Goal: Transaction & Acquisition: Purchase product/service

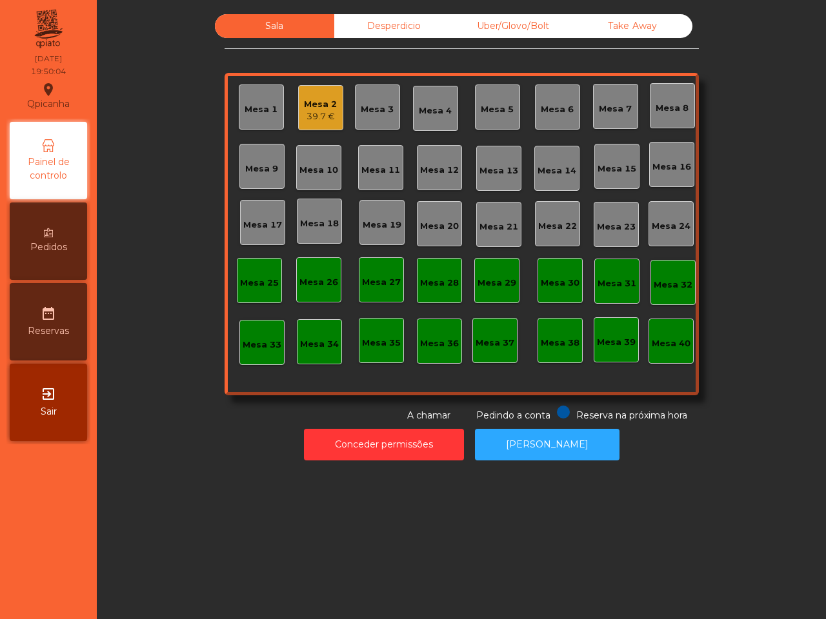
click at [626, 30] on div "Take Away" at bounding box center [632, 26] width 119 height 24
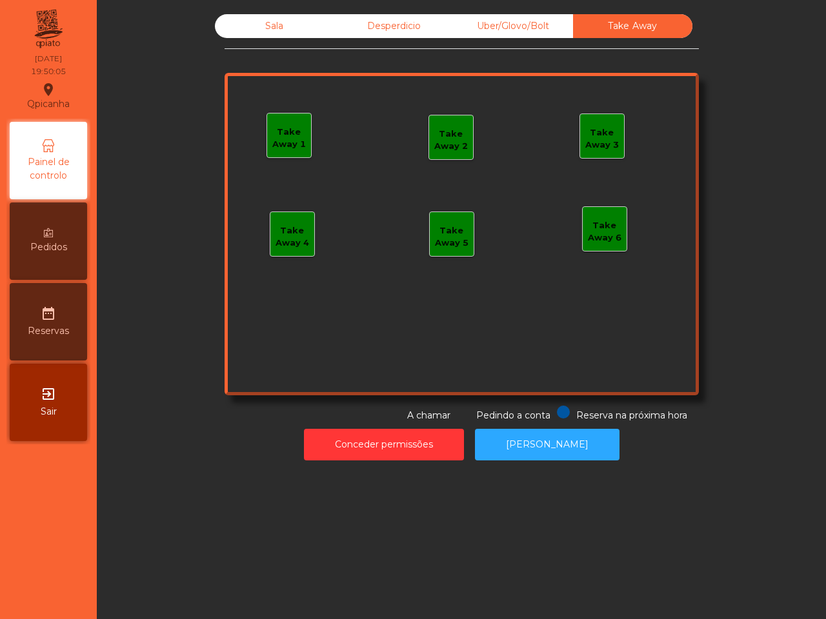
click at [303, 124] on div "Take Away 1" at bounding box center [289, 136] width 44 height 30
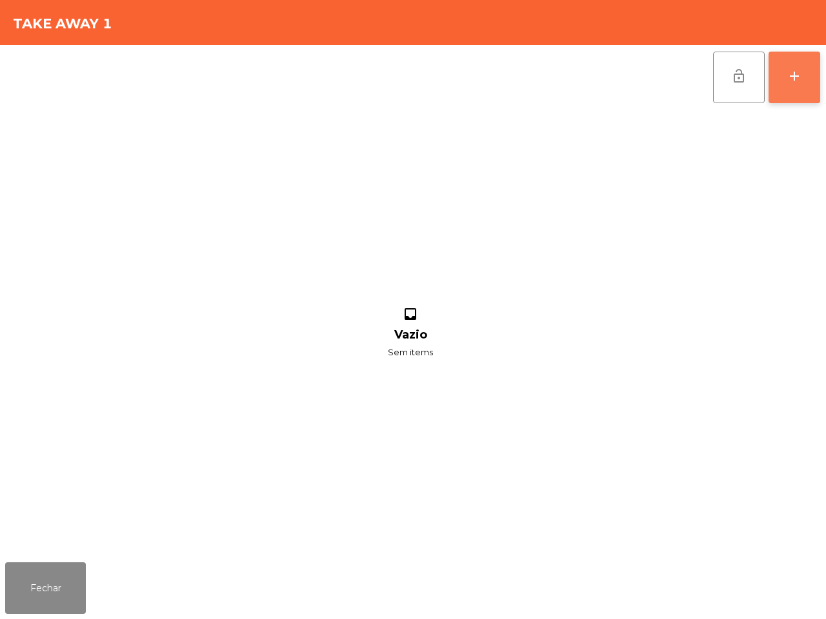
click at [778, 94] on button "add" at bounding box center [794, 78] width 52 height 52
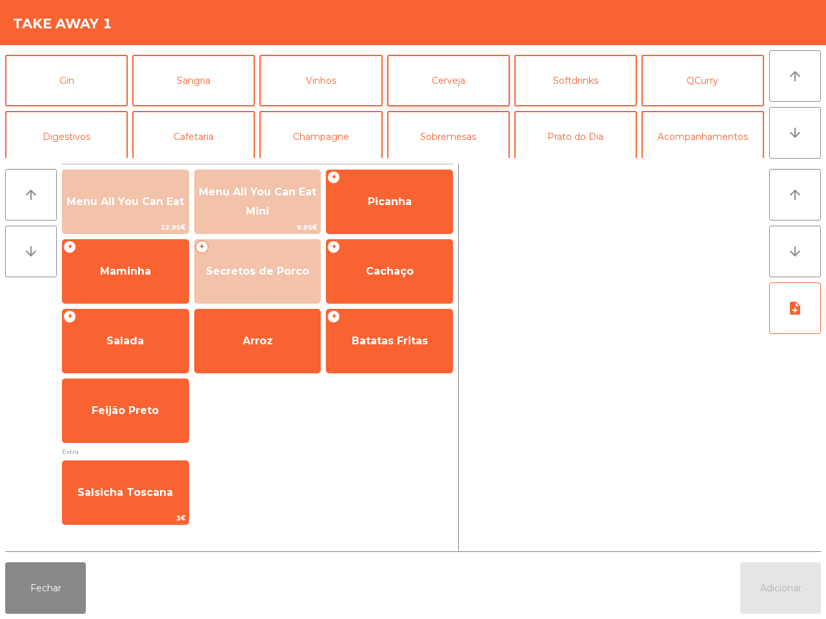
scroll to position [112, 0]
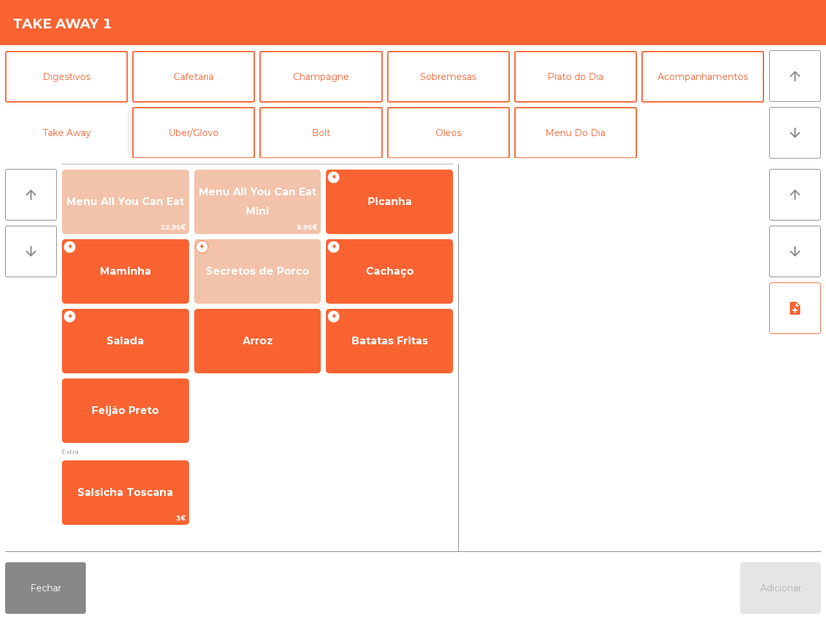
click at [81, 120] on button "Take Away" at bounding box center [66, 133] width 123 height 52
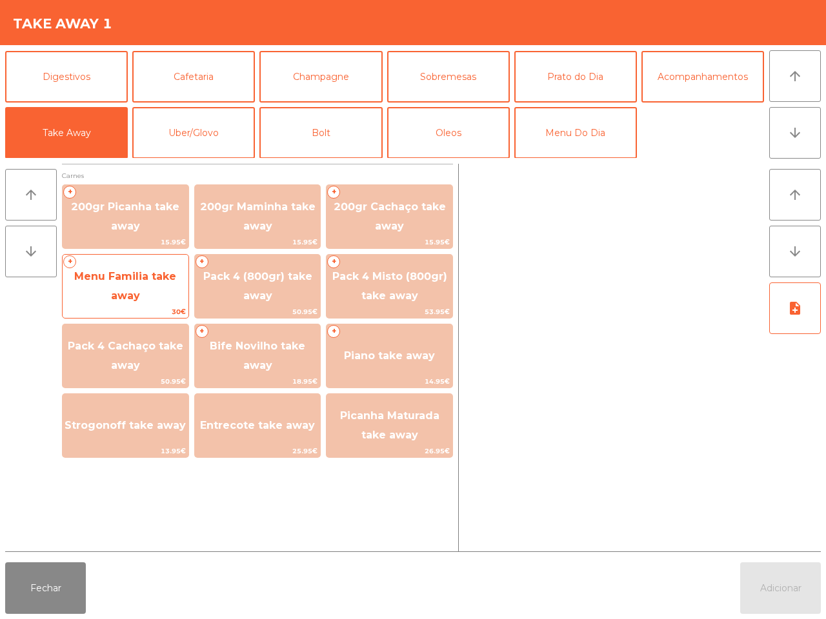
click at [149, 292] on span "Menu Familia take away" at bounding box center [126, 286] width 126 height 55
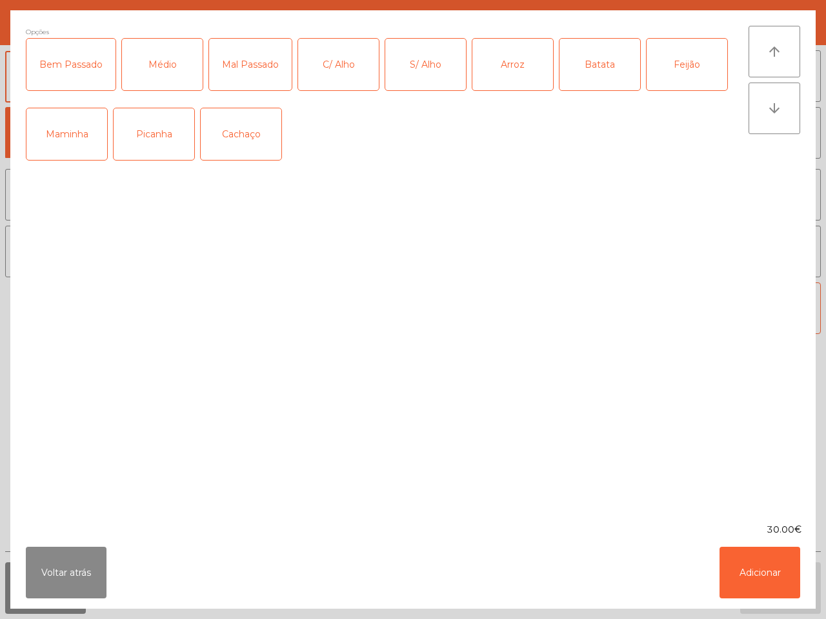
click at [153, 149] on div "Picanha" at bounding box center [154, 134] width 81 height 52
click at [162, 72] on div "Médio" at bounding box center [162, 65] width 81 height 52
click at [333, 61] on div "C/ Alho" at bounding box center [338, 65] width 81 height 52
click at [508, 66] on div "Arroz" at bounding box center [512, 65] width 81 height 52
click at [618, 81] on div "Batata" at bounding box center [599, 65] width 81 height 52
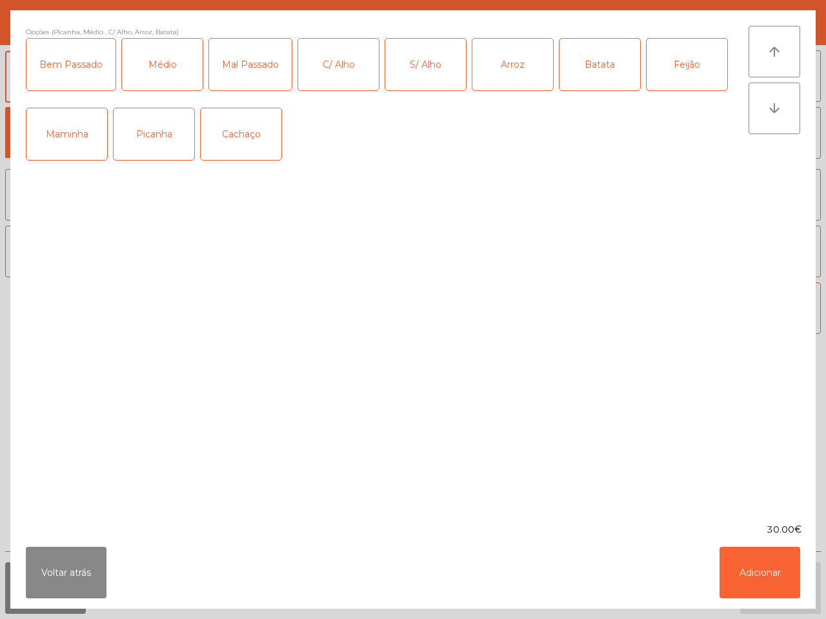
click at [679, 68] on div "Feijão" at bounding box center [686, 65] width 81 height 52
click at [749, 566] on button "Adicionar" at bounding box center [759, 573] width 81 height 52
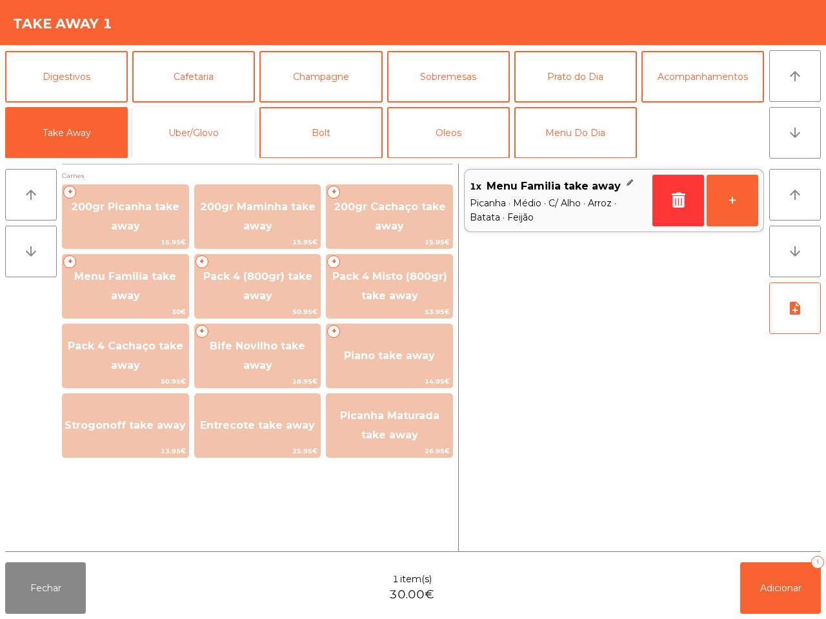
click at [221, 114] on button "Uber/Glovo" at bounding box center [193, 133] width 123 height 52
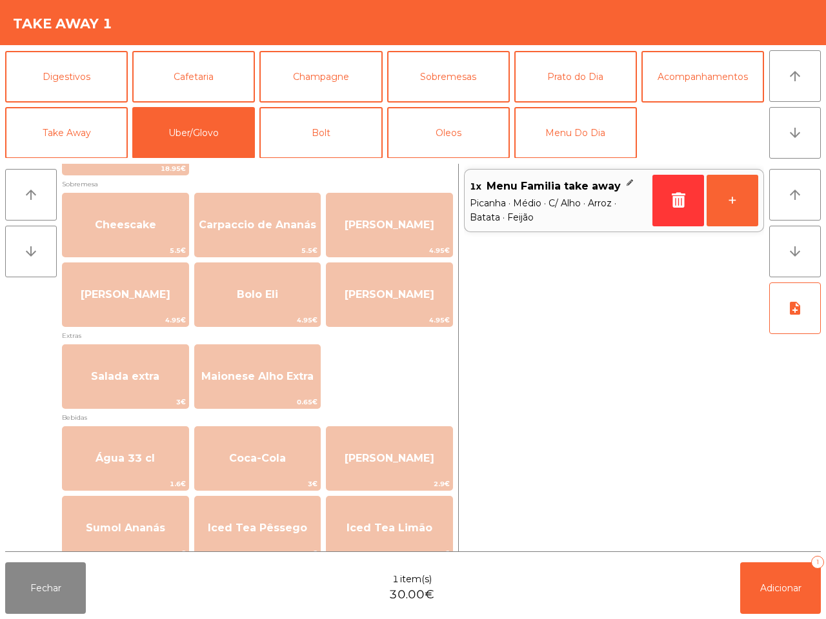
scroll to position [493, 0]
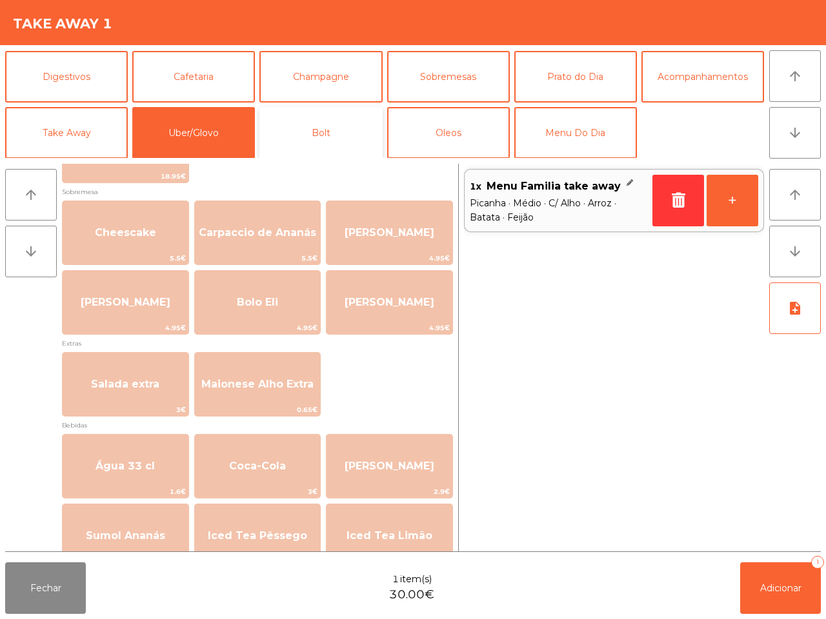
click at [317, 143] on button "Bolt" at bounding box center [320, 133] width 123 height 52
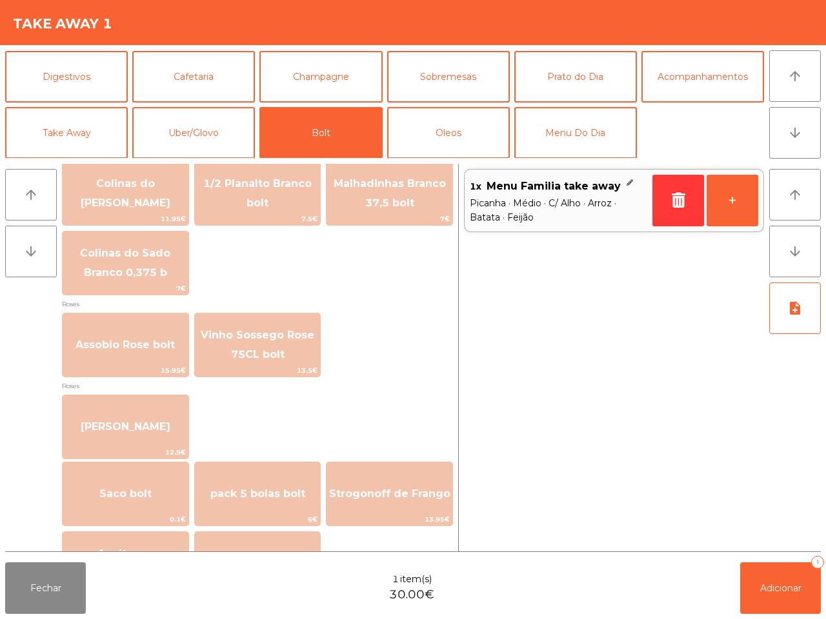
scroll to position [1469, 0]
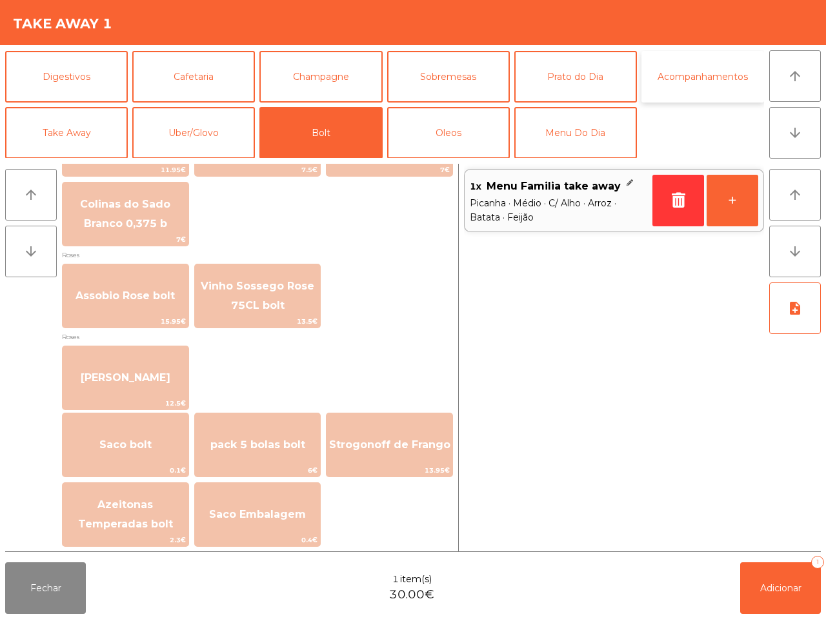
click at [682, 75] on button "Acompanhamentos" at bounding box center [702, 77] width 123 height 52
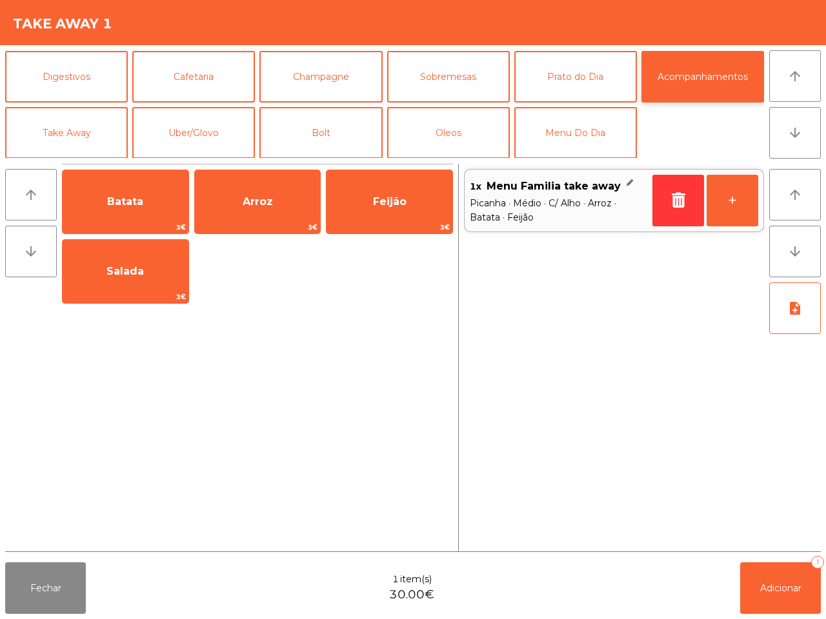
scroll to position [0, 0]
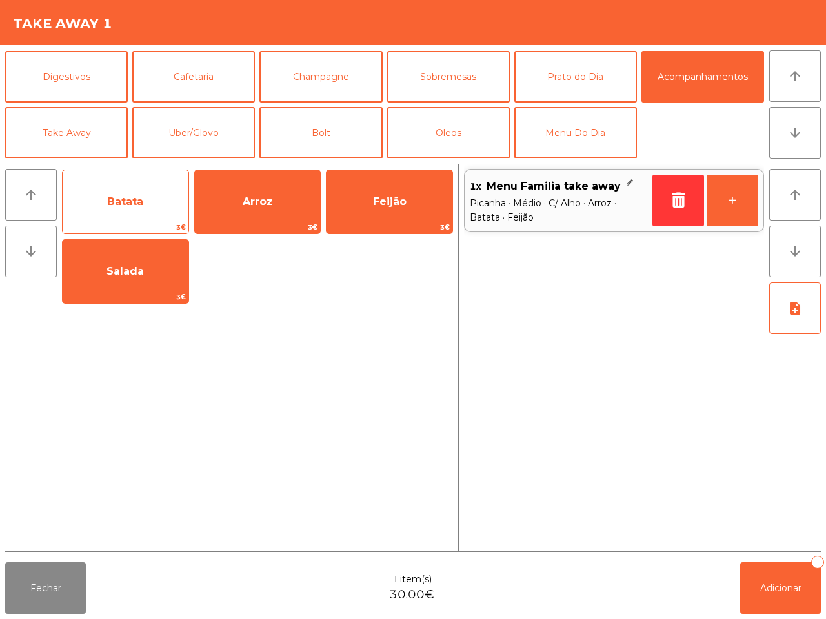
click at [172, 192] on span "Batata" at bounding box center [126, 201] width 126 height 35
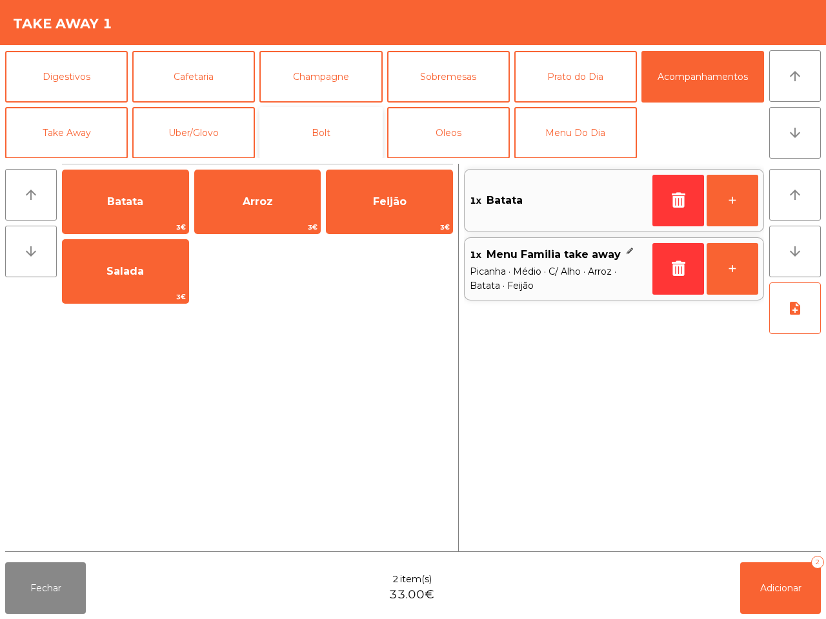
click at [288, 129] on button "Bolt" at bounding box center [320, 133] width 123 height 52
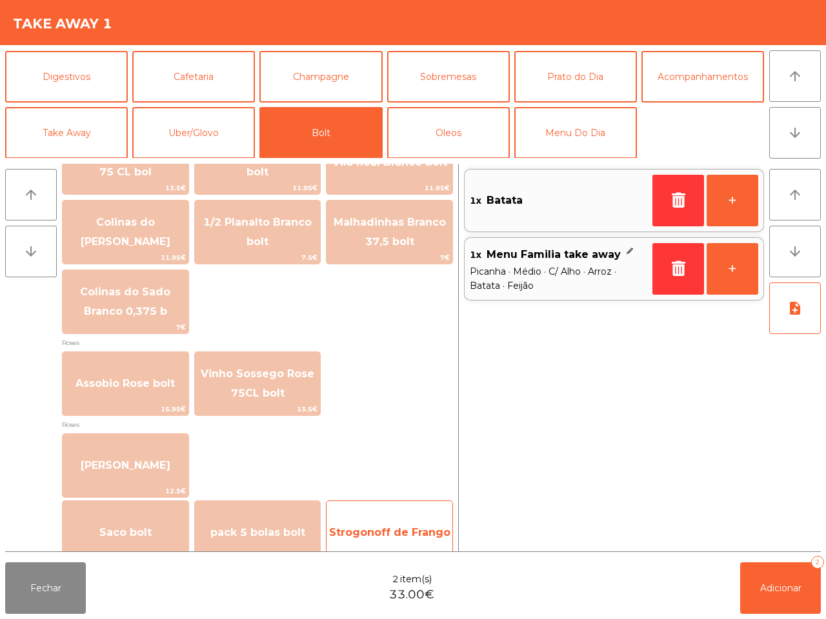
scroll to position [1469, 0]
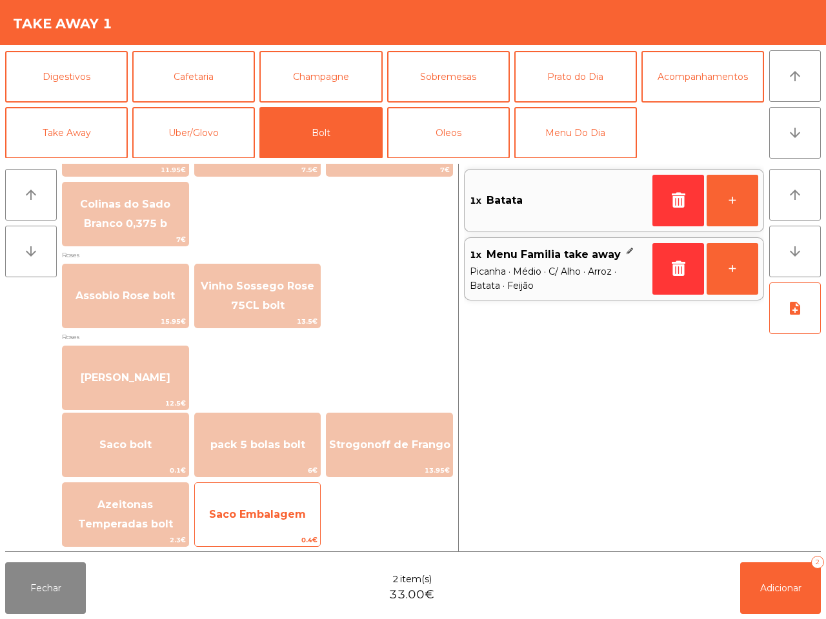
click at [306, 508] on span "Saco Embalagem" at bounding box center [257, 514] width 97 height 12
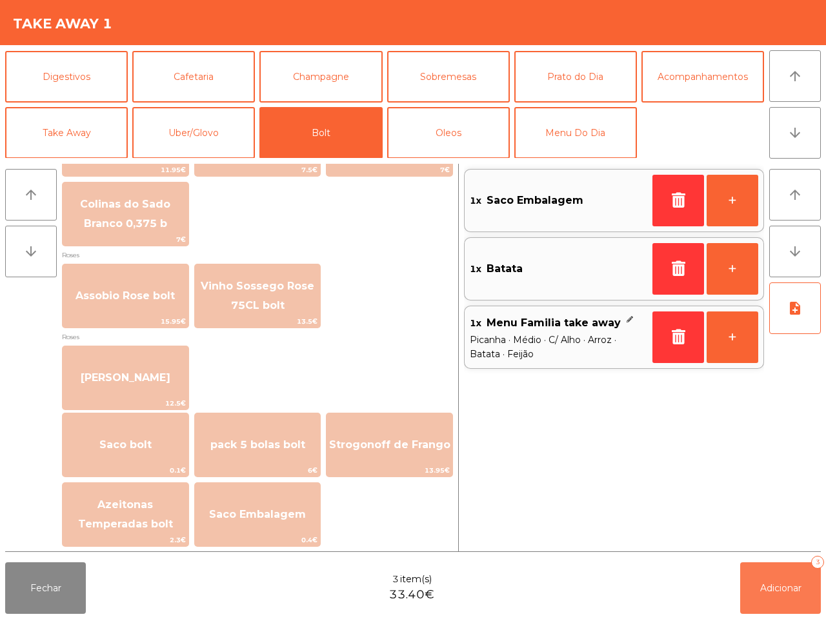
click at [771, 577] on button "Adicionar 3" at bounding box center [780, 588] width 81 height 52
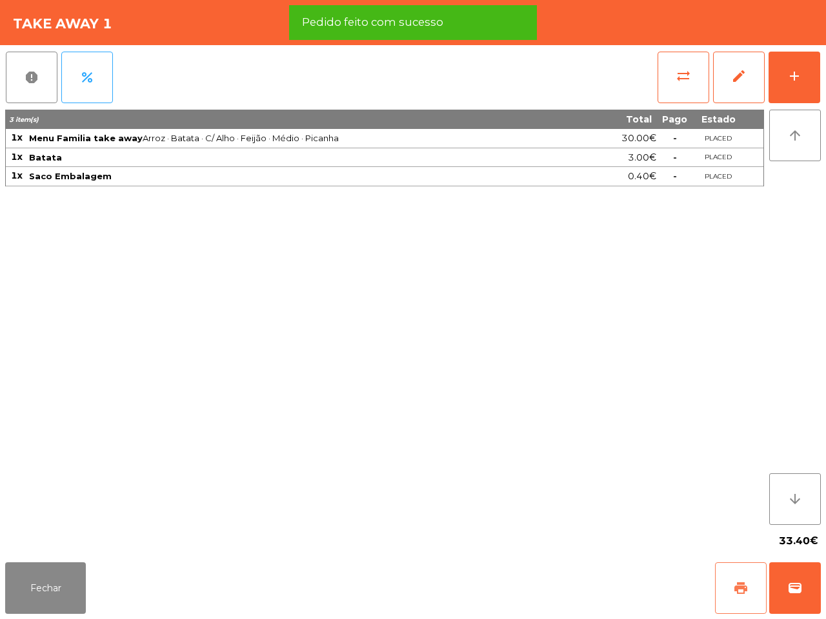
click at [718, 577] on button "print" at bounding box center [741, 588] width 52 height 52
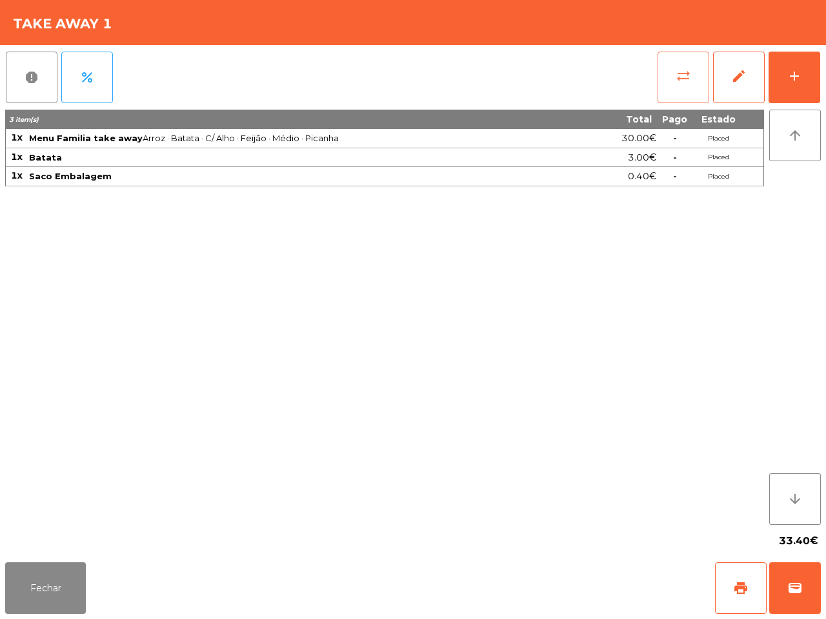
click at [675, 75] on span "sync_alt" at bounding box center [682, 75] width 15 height 15
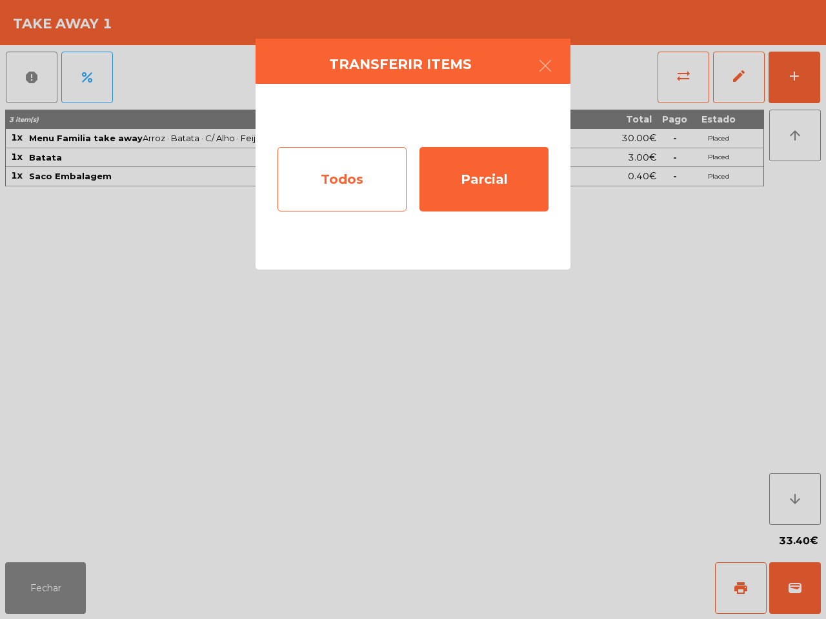
click at [304, 161] on div "Todos" at bounding box center [341, 179] width 129 height 65
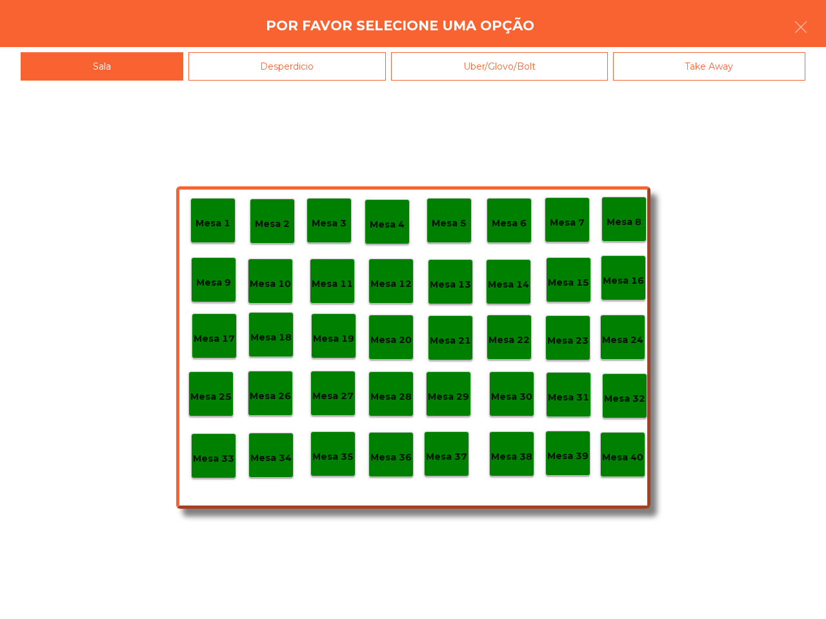
click at [635, 459] on p "Mesa 40" at bounding box center [622, 457] width 41 height 15
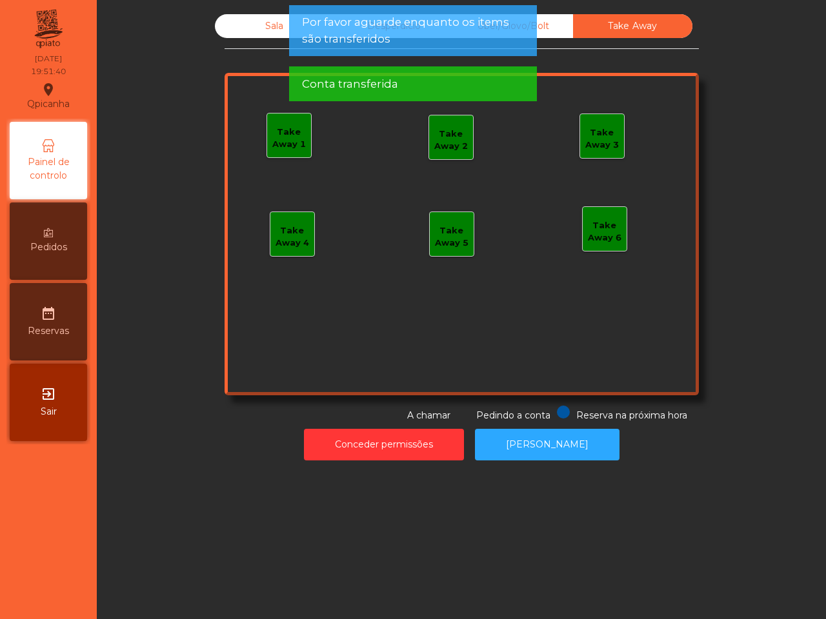
click at [265, 20] on div "Sala" at bounding box center [274, 26] width 119 height 24
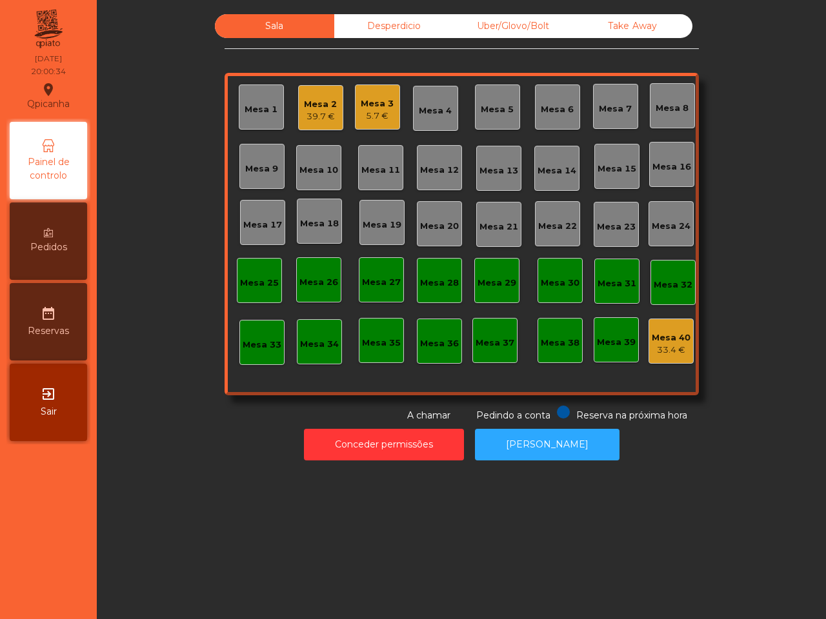
click at [508, 12] on div "Sala Desperdicio Uber/Glovo/Bolt Take Away Mesa 1 Mesa 2 39.7 € Mesa 3 5.7 € Me…" at bounding box center [460, 237] width 713 height 459
click at [504, 23] on div "Uber/Glovo/Bolt" at bounding box center [512, 26] width 119 height 24
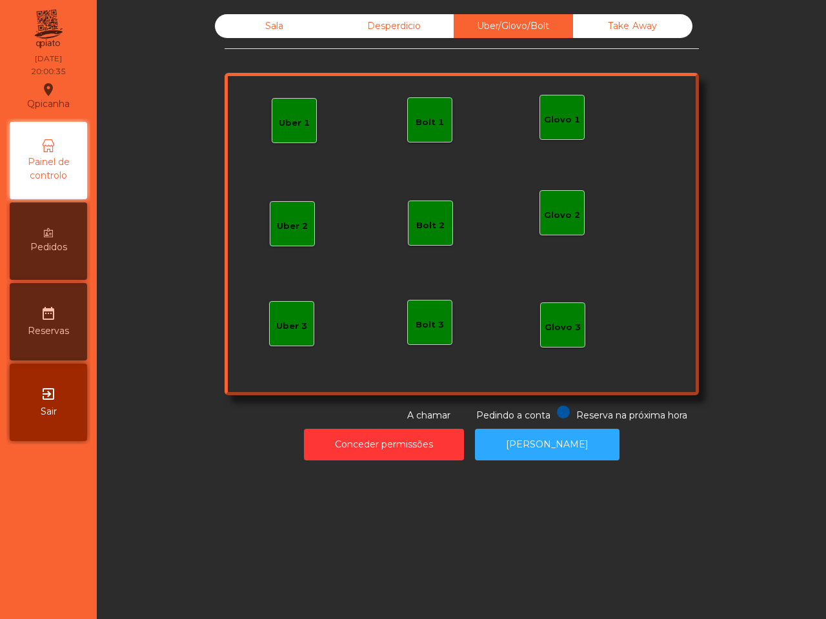
click at [427, 121] on div "Bolt 1" at bounding box center [429, 122] width 28 height 13
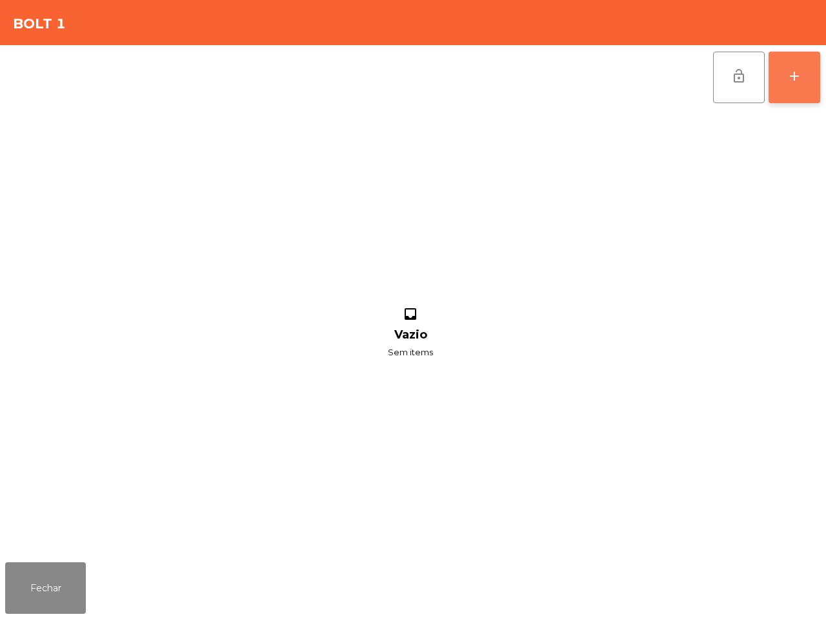
click at [806, 98] on button "add" at bounding box center [794, 78] width 52 height 52
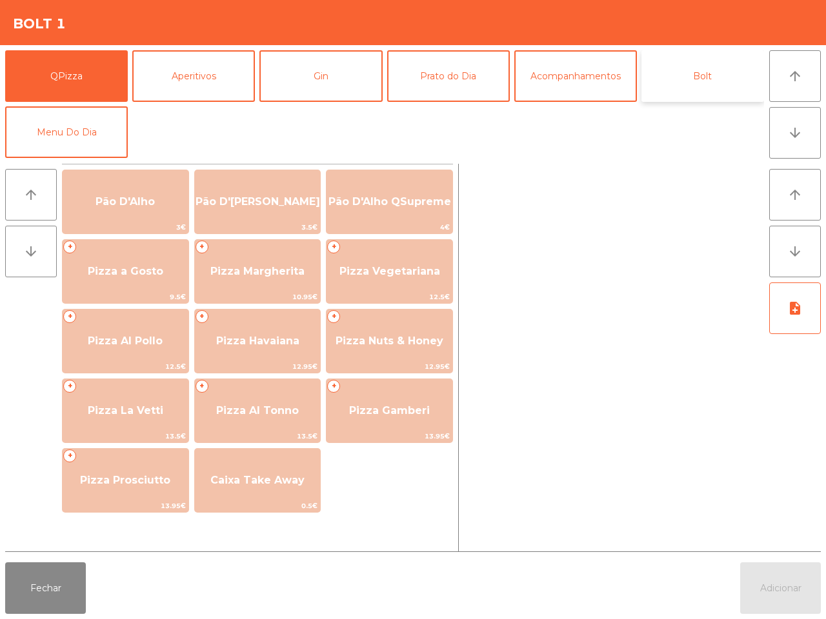
click at [676, 87] on button "Bolt" at bounding box center [702, 76] width 123 height 52
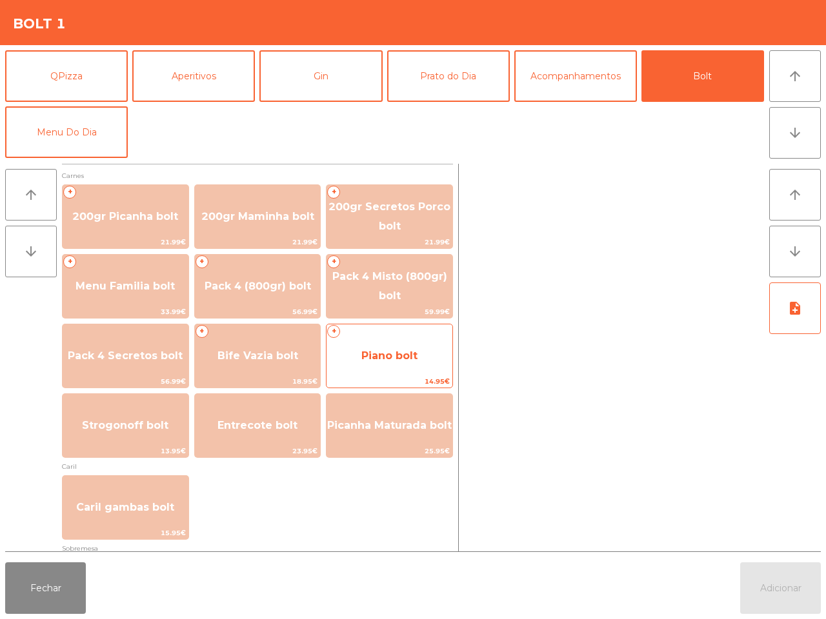
click at [358, 374] on div "+ Piano bolt 14.95€" at bounding box center [389, 356] width 127 height 65
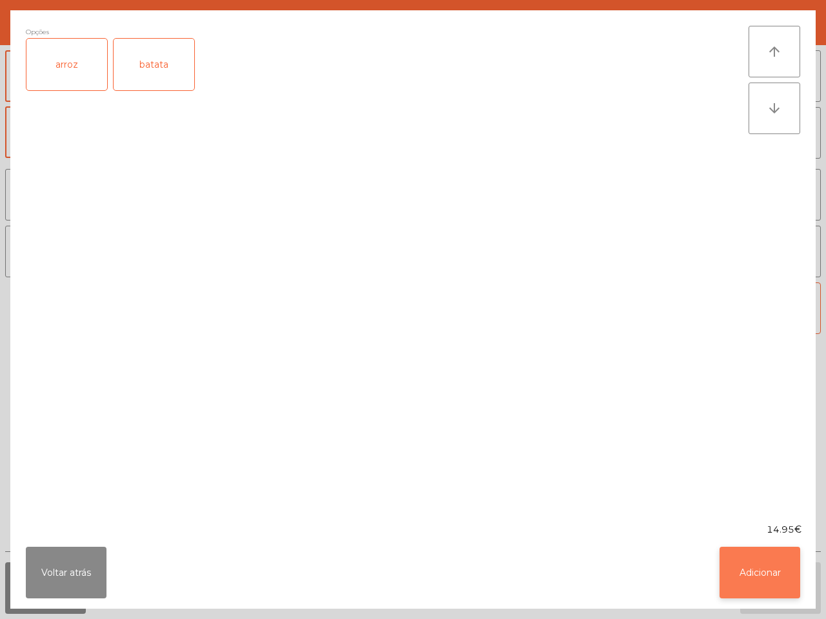
click at [764, 569] on button "Adicionar" at bounding box center [759, 573] width 81 height 52
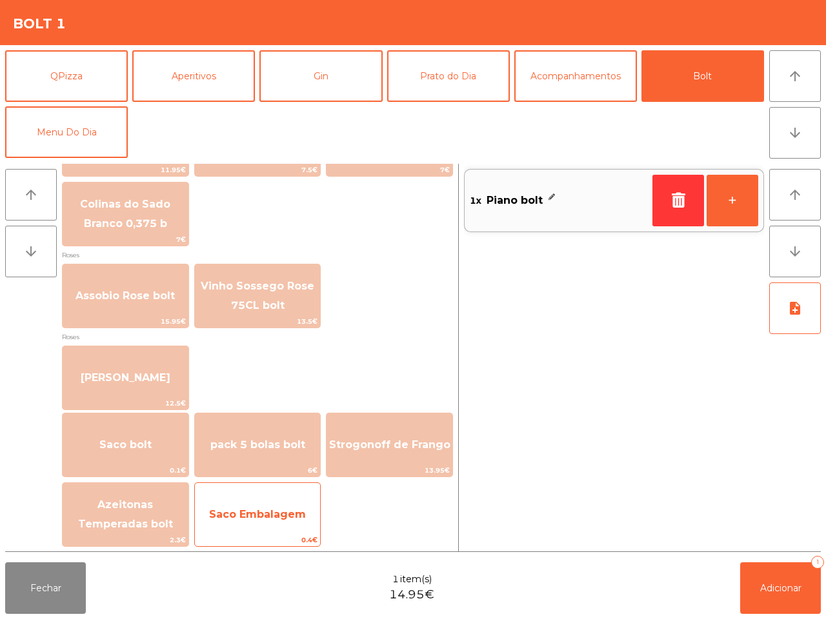
click at [310, 520] on span "Saco Embalagem" at bounding box center [258, 514] width 126 height 35
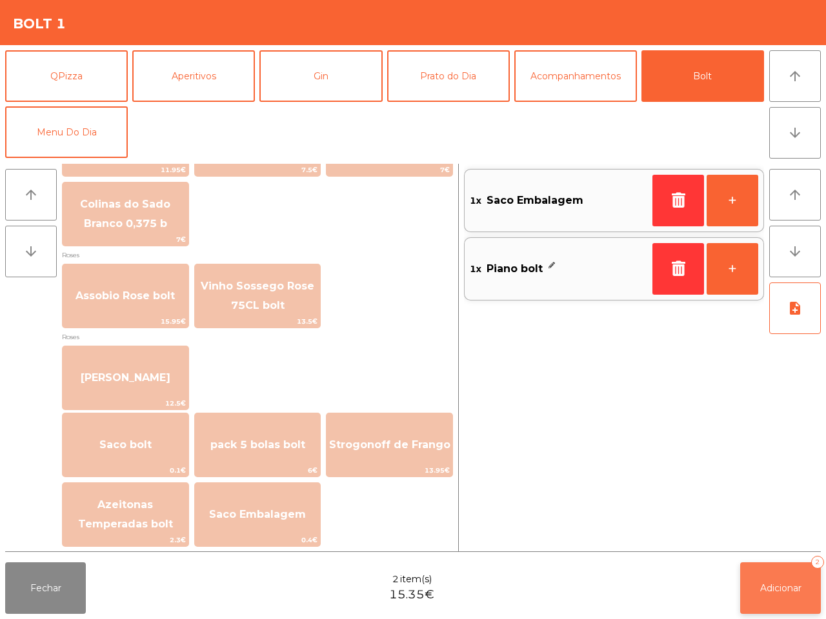
click at [780, 578] on button "Adicionar 2" at bounding box center [780, 588] width 81 height 52
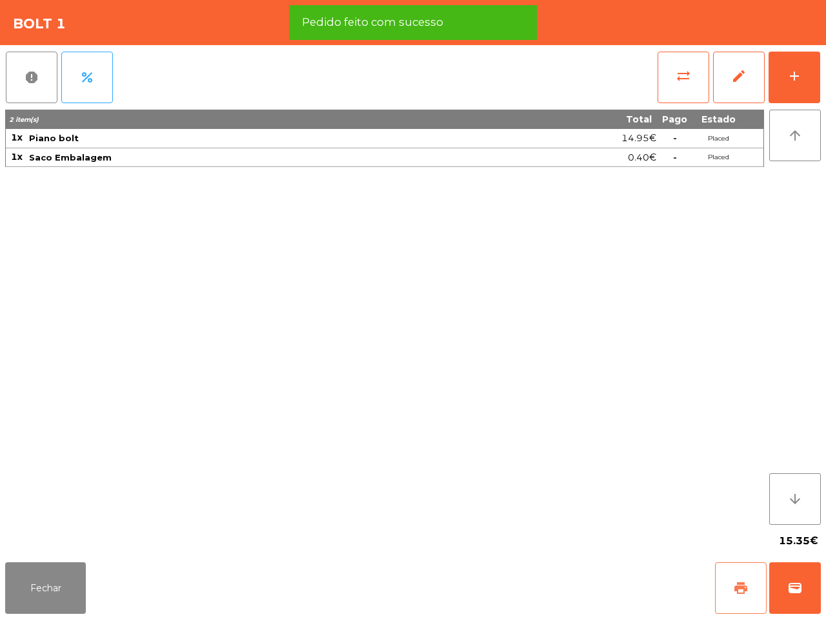
click at [733, 581] on span "print" at bounding box center [740, 588] width 15 height 15
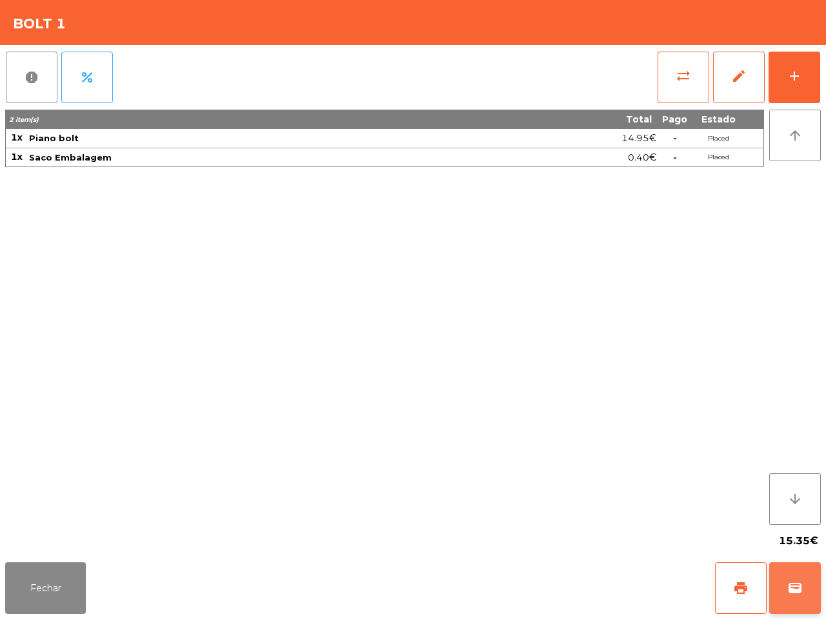
click at [795, 589] on span "wallet" at bounding box center [794, 588] width 15 height 15
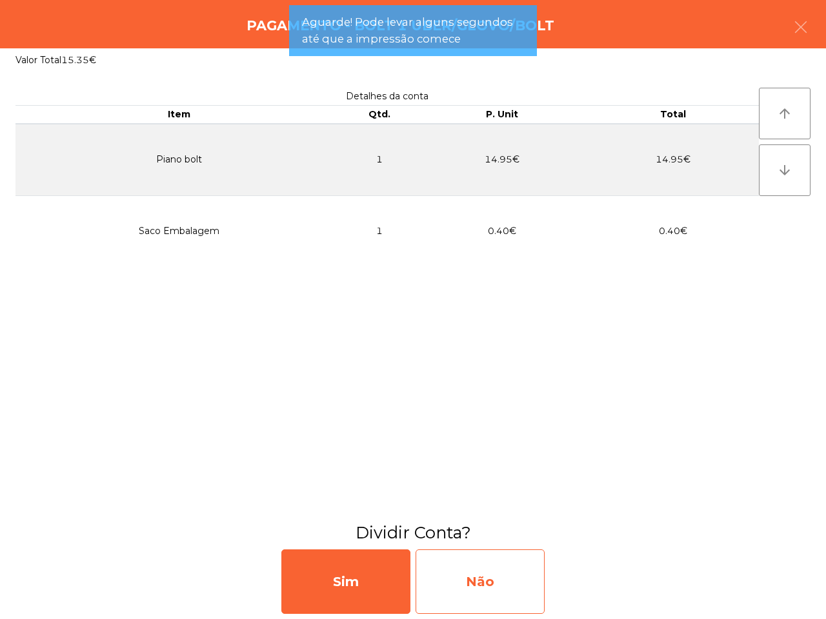
click at [495, 574] on div "Não" at bounding box center [479, 582] width 129 height 65
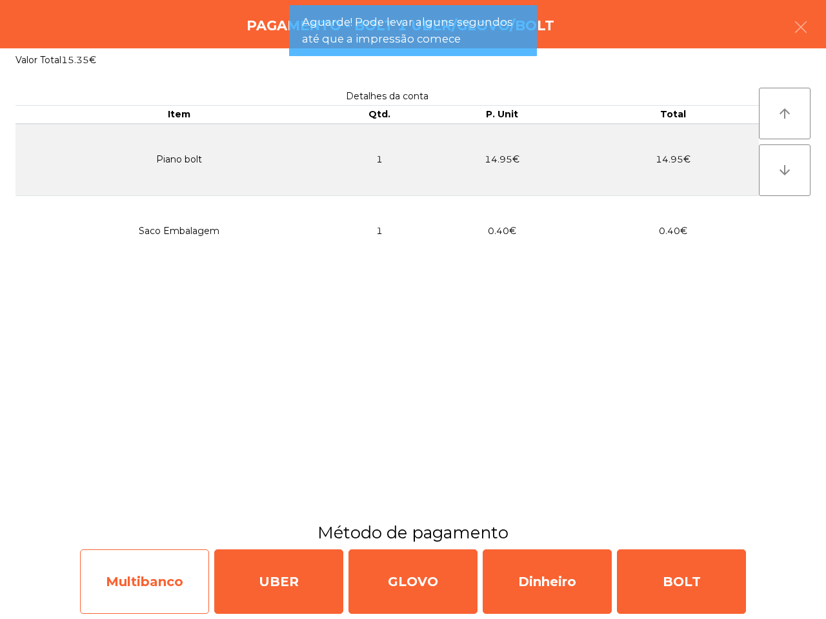
click at [181, 564] on div "Multibanco" at bounding box center [144, 582] width 129 height 65
select select "**"
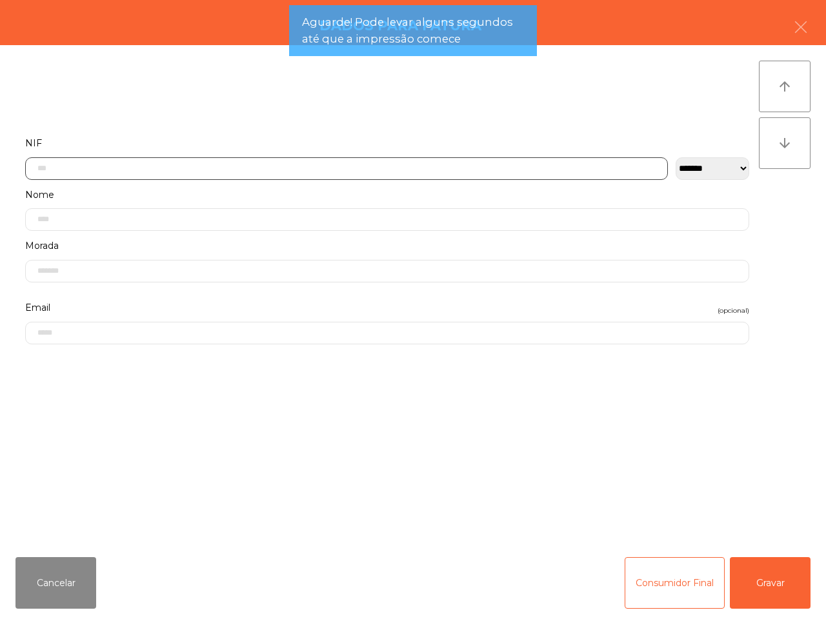
click at [259, 169] on input "text" at bounding box center [346, 168] width 642 height 23
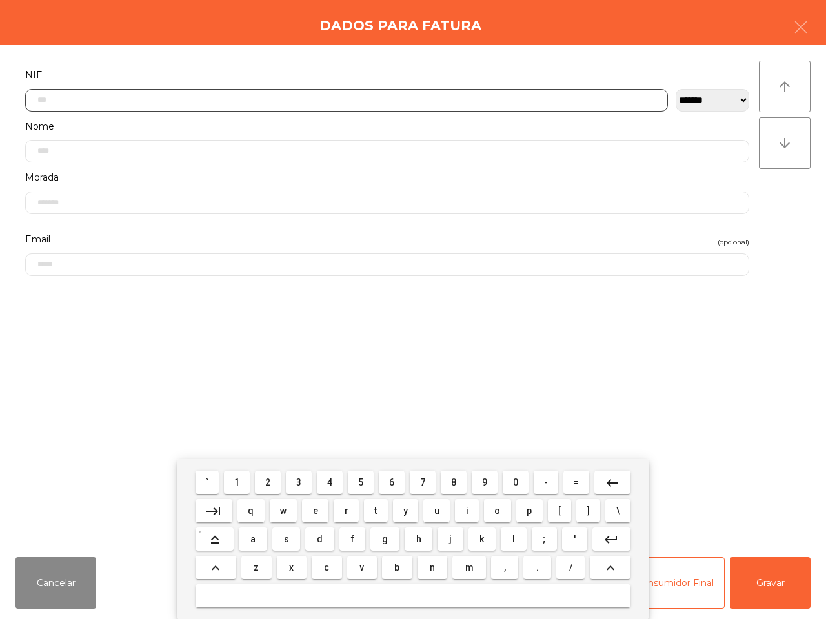
scroll to position [72, 0]
click at [270, 488] on button "2" at bounding box center [268, 482] width 26 height 23
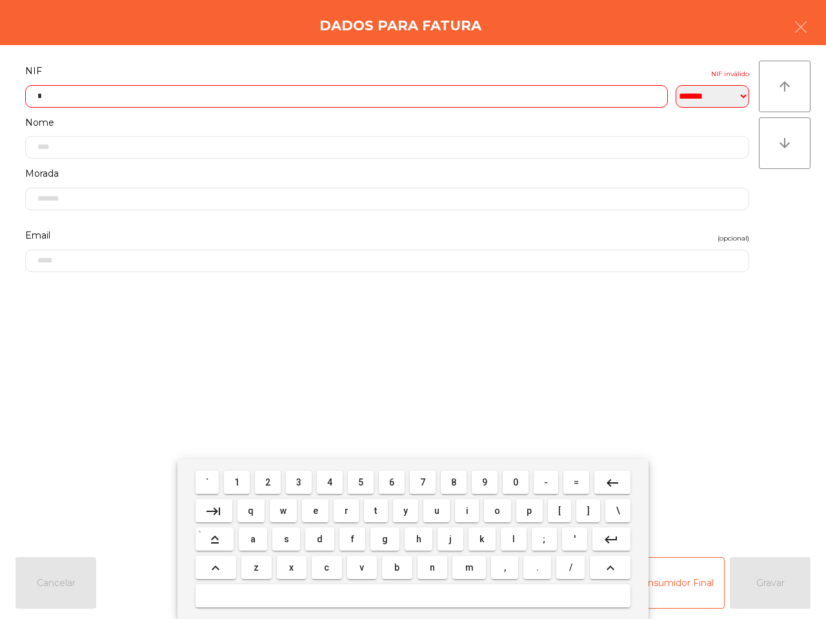
click at [239, 479] on span "1" at bounding box center [236, 482] width 5 height 10
click at [330, 484] on span "4" at bounding box center [329, 482] width 5 height 10
click at [485, 482] on span "9" at bounding box center [484, 482] width 5 height 10
click at [301, 486] on span "3" at bounding box center [298, 482] width 5 height 10
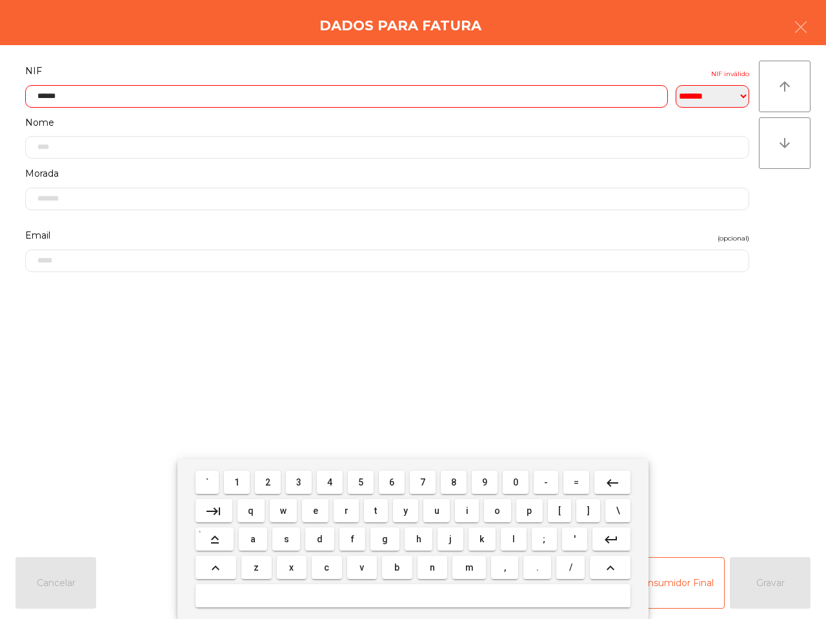
click at [301, 486] on span "3" at bounding box center [298, 482] width 5 height 10
click at [421, 482] on span "7" at bounding box center [422, 482] width 5 height 10
type input "*********"
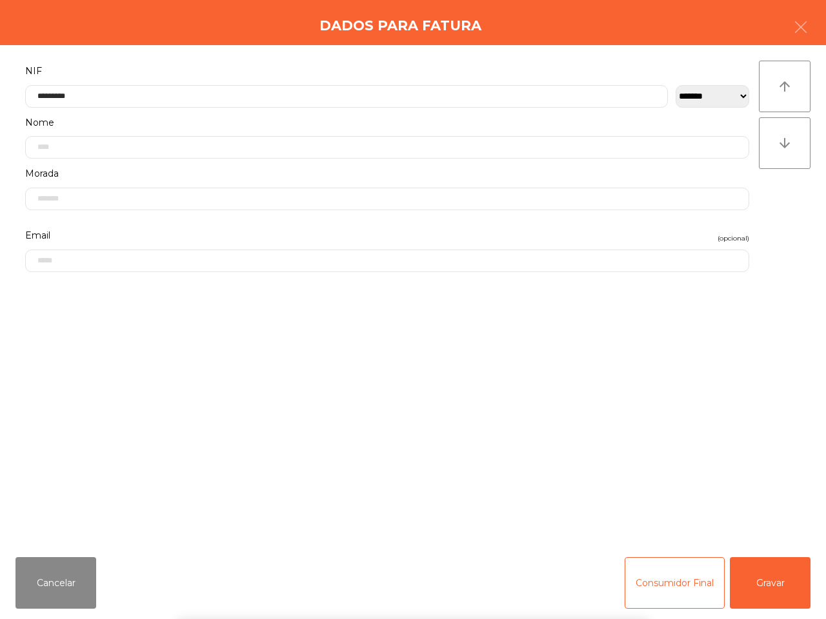
click at [786, 591] on div "` 1 2 3 4 5 6 7 8 9 0 - = keyboard_backspace keyboard_tab q w e r t y u i o p […" at bounding box center [413, 539] width 826 height 160
click at [771, 595] on button "Gravar" at bounding box center [770, 583] width 81 height 52
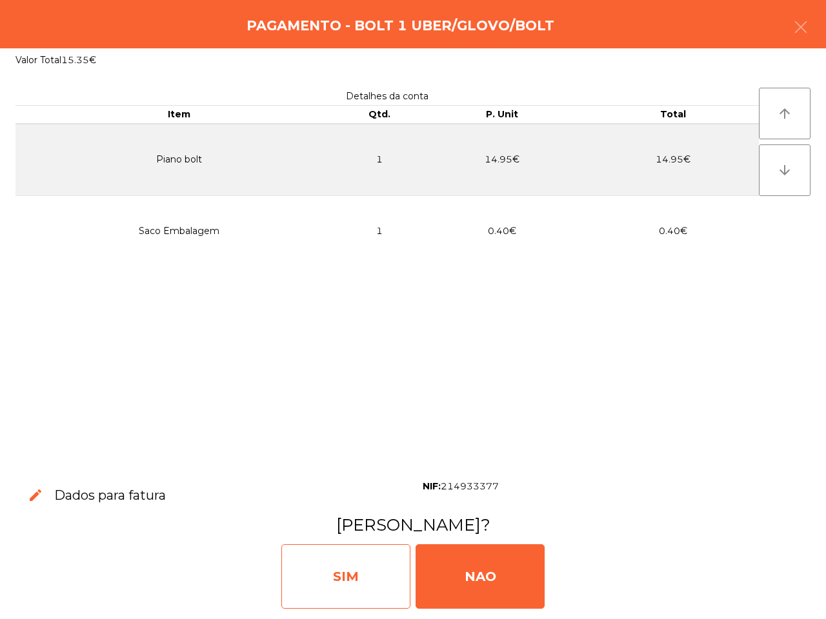
click at [364, 559] on div "SIM" at bounding box center [345, 576] width 129 height 65
